Goal: Find specific page/section: Find specific page/section

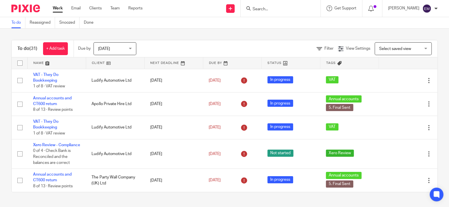
click at [275, 9] on input "Search" at bounding box center [277, 9] width 51 height 5
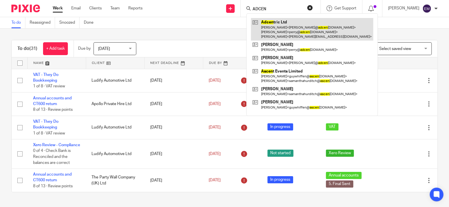
type input "ADCEN"
click at [289, 26] on link at bounding box center [312, 29] width 122 height 23
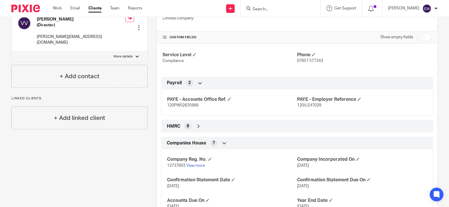
scroll to position [228, 0]
